Goal: Download file/media

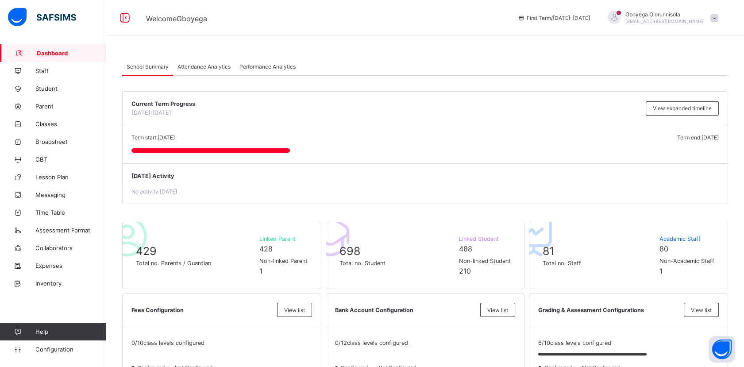
click at [211, 70] on div "Attendance Analytics" at bounding box center [204, 67] width 62 height 18
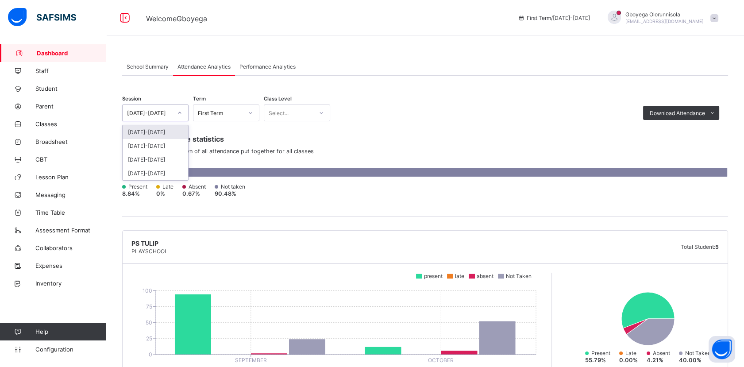
click at [178, 111] on icon at bounding box center [179, 112] width 5 height 9
click at [161, 144] on div "[DATE]-[DATE]" at bounding box center [156, 146] width 66 height 14
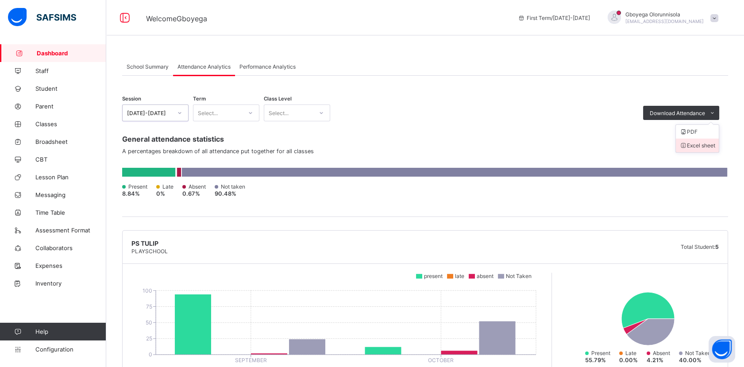
click at [708, 144] on li "Excel sheet" at bounding box center [697, 146] width 43 height 14
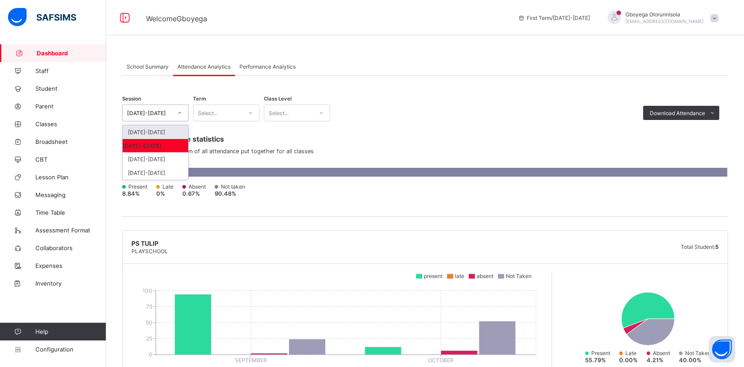
click at [162, 113] on div "[DATE]-[DATE]" at bounding box center [149, 113] width 45 height 7
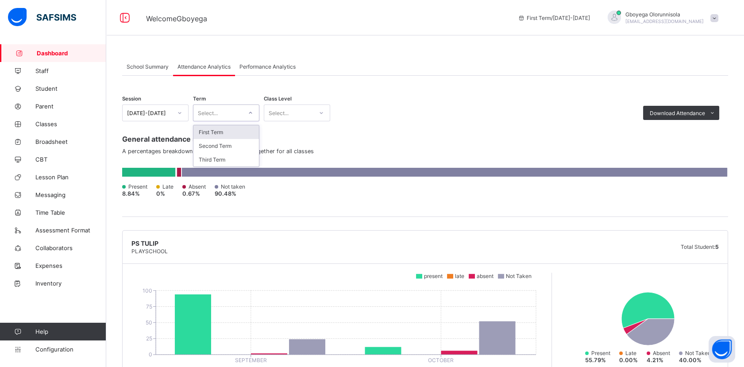
click at [234, 115] on div "Select..." at bounding box center [217, 113] width 49 height 12
click at [165, 117] on div "[DATE]-[DATE]" at bounding box center [147, 113] width 49 height 12
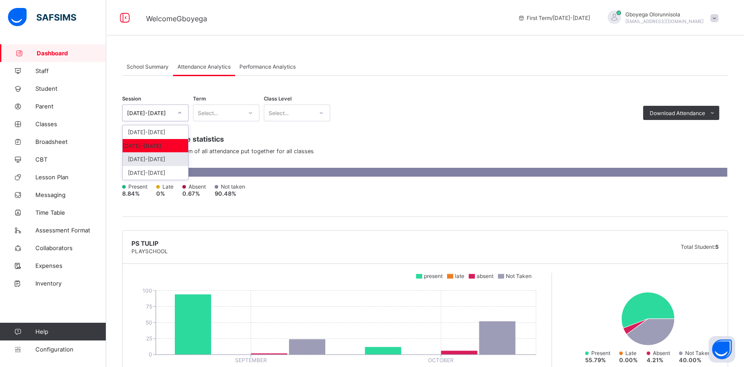
click at [159, 160] on div "[DATE]-[DATE]" at bounding box center [156, 159] width 66 height 14
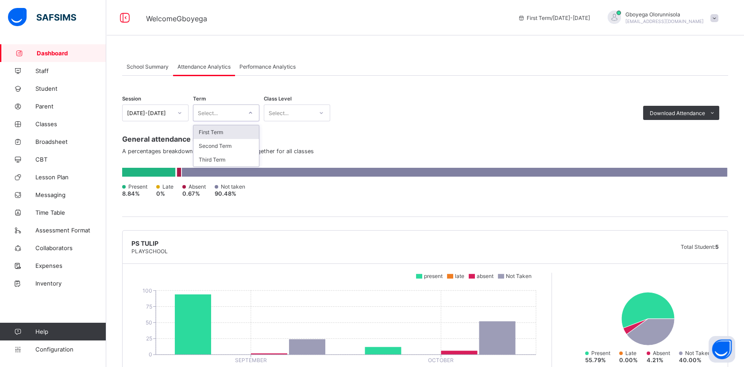
click at [247, 113] on div at bounding box center [250, 113] width 15 height 14
click at [232, 129] on div "First Term" at bounding box center [226, 132] width 66 height 14
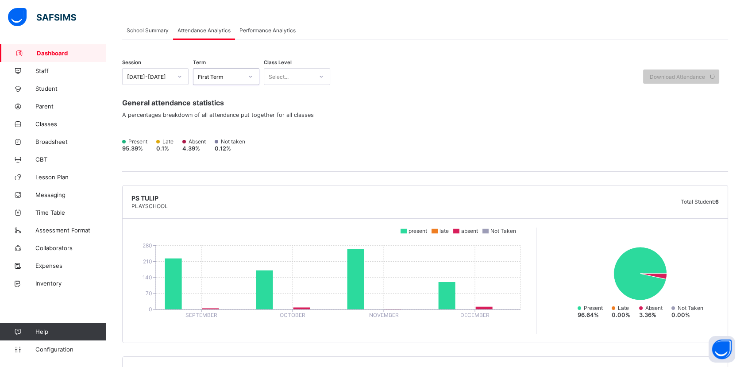
scroll to position [37, 0]
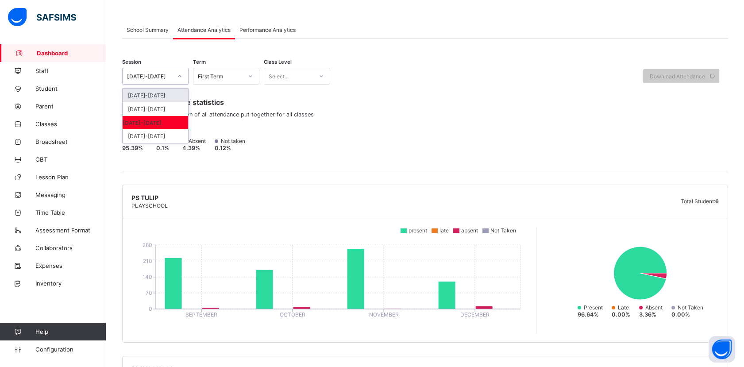
click at [167, 79] on div "[DATE]-[DATE]" at bounding box center [147, 76] width 49 height 12
click at [159, 106] on div "[DATE]-[DATE]" at bounding box center [156, 109] width 66 height 14
click at [235, 77] on div "First Term" at bounding box center [217, 76] width 49 height 12
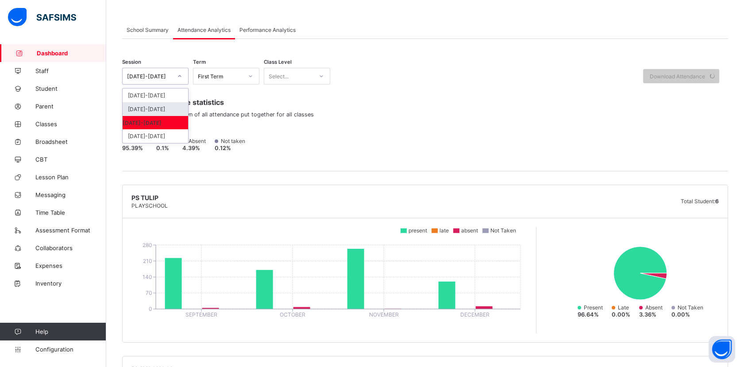
click at [251, 79] on icon at bounding box center [250, 76] width 5 height 9
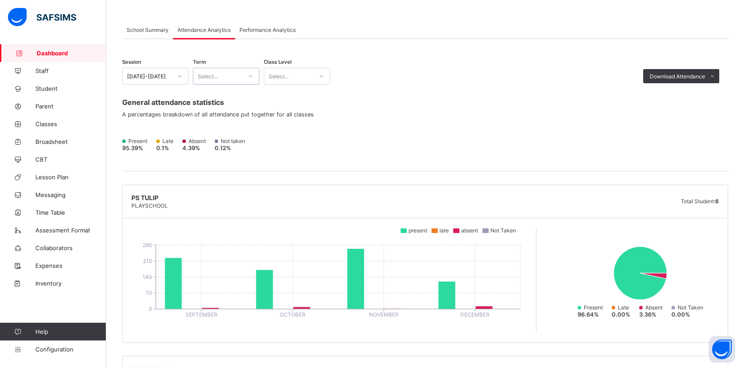
click at [251, 79] on icon at bounding box center [250, 76] width 5 height 9
click at [240, 94] on div "First Term" at bounding box center [226, 96] width 66 height 14
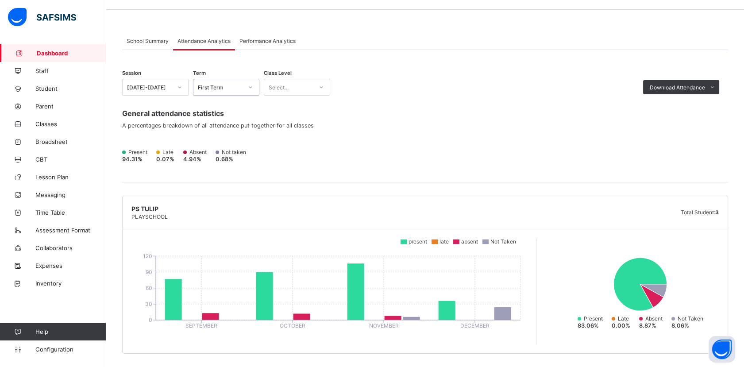
scroll to position [14, 0]
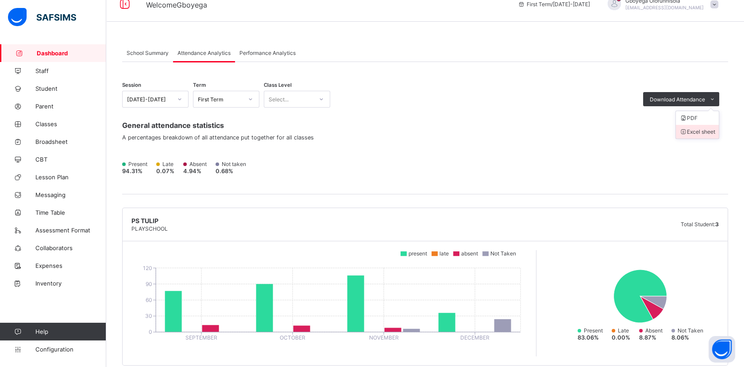
click at [708, 127] on li "Excel sheet" at bounding box center [697, 132] width 43 height 14
click at [680, 99] on span "Download Attendance" at bounding box center [677, 99] width 55 height 7
click at [697, 118] on li "PDF" at bounding box center [697, 118] width 43 height 14
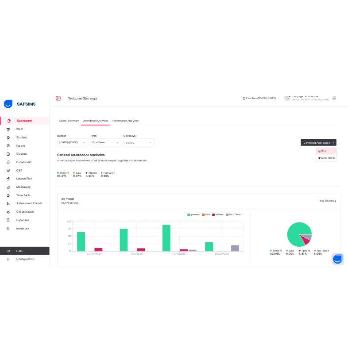
scroll to position [0, 0]
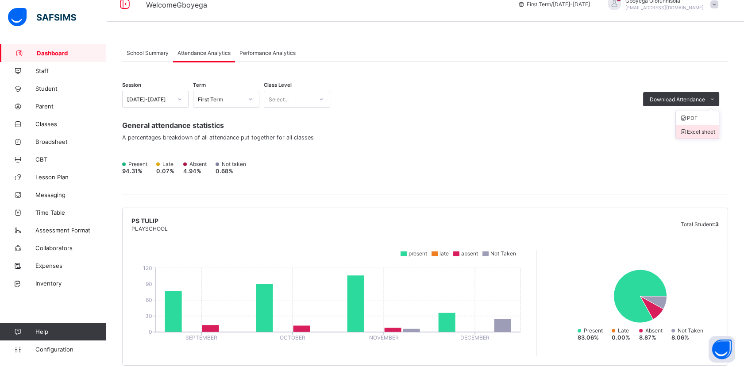
click at [705, 128] on li "Excel sheet" at bounding box center [697, 132] width 43 height 14
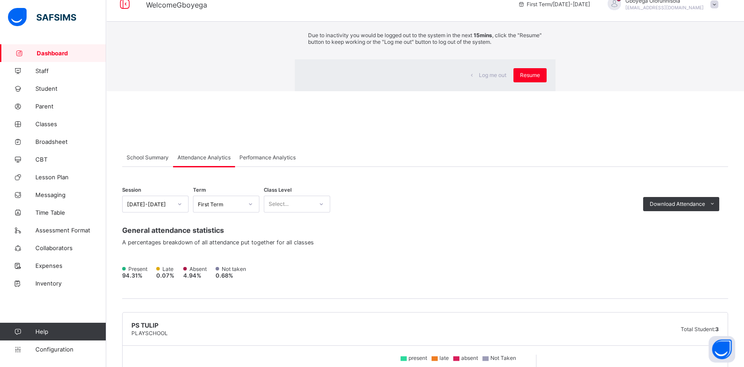
click at [485, 11] on h2 "Idle Mode" at bounding box center [425, 6] width 234 height 9
click at [538, 10] on div "×" at bounding box center [542, 2] width 8 height 15
